Goal: Task Accomplishment & Management: Use online tool/utility

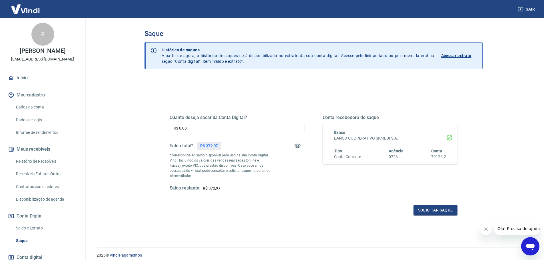
click at [238, 131] on input "R$ 0,00" at bounding box center [237, 128] width 135 height 11
type input "R$ 372,97"
click at [435, 210] on button "Solicitar saque" at bounding box center [436, 210] width 44 height 11
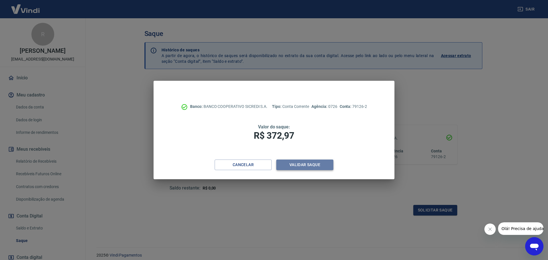
click at [308, 167] on button "Validar saque" at bounding box center [304, 165] width 57 height 11
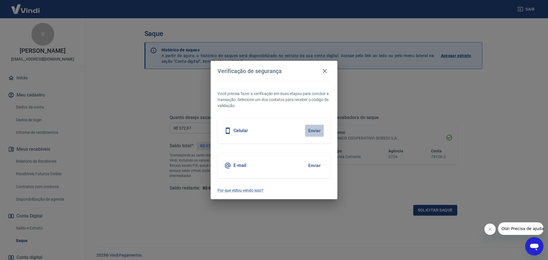
click at [319, 131] on button "Enviar" at bounding box center [314, 131] width 19 height 12
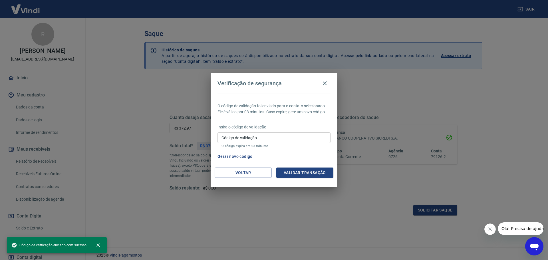
click at [282, 135] on input "Código de validação" at bounding box center [274, 138] width 113 height 11
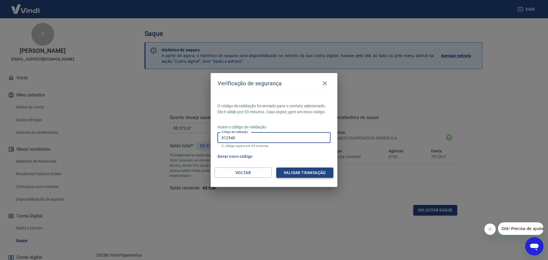
type input "912540"
click at [312, 176] on button "Validar transação" at bounding box center [304, 173] width 57 height 11
